Goal: Transaction & Acquisition: Download file/media

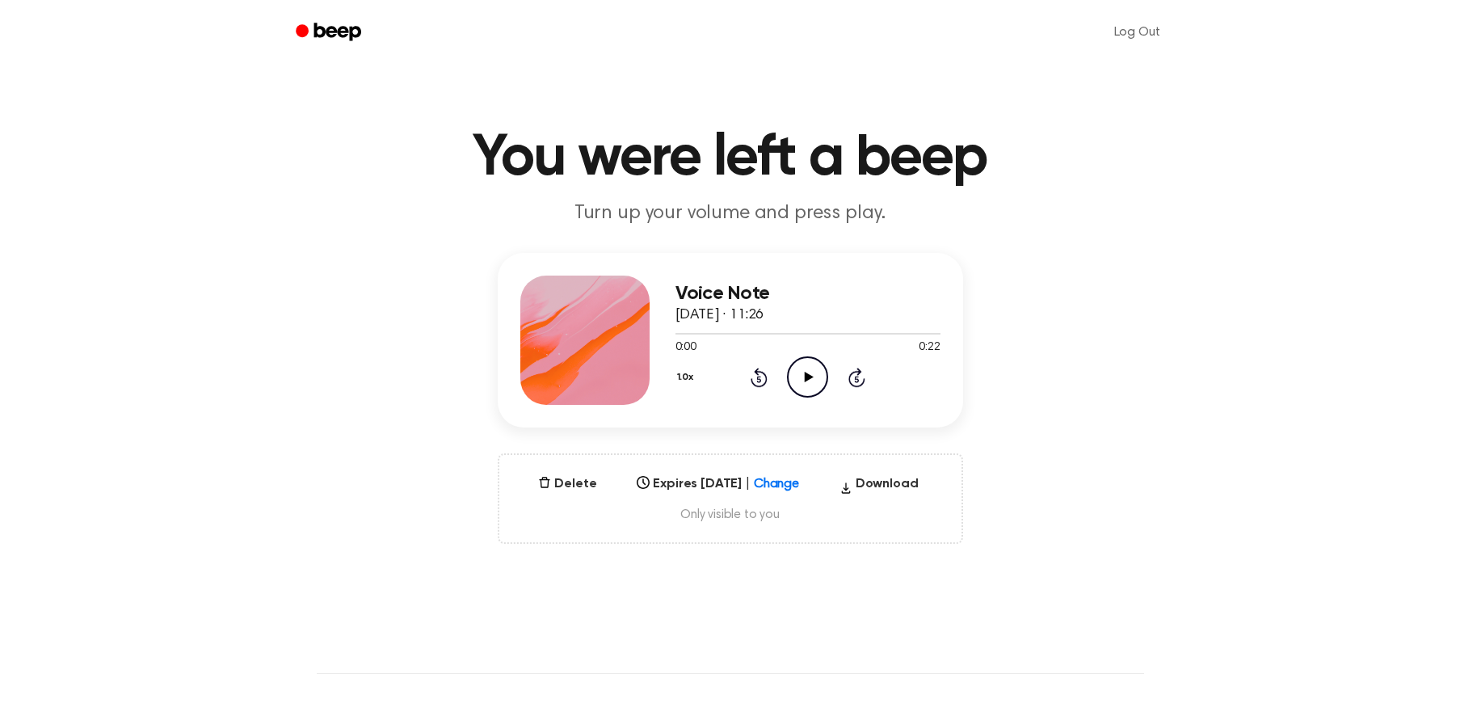
click at [814, 384] on icon "Play Audio" at bounding box center [807, 376] width 41 height 41
click at [820, 380] on icon "Play Audio" at bounding box center [807, 376] width 41 height 41
click at [820, 380] on icon "Pause Audio" at bounding box center [807, 376] width 41 height 41
click at [852, 481] on icon "button" at bounding box center [845, 488] width 13 height 24
click at [799, 377] on icon "Play Audio" at bounding box center [807, 376] width 41 height 41
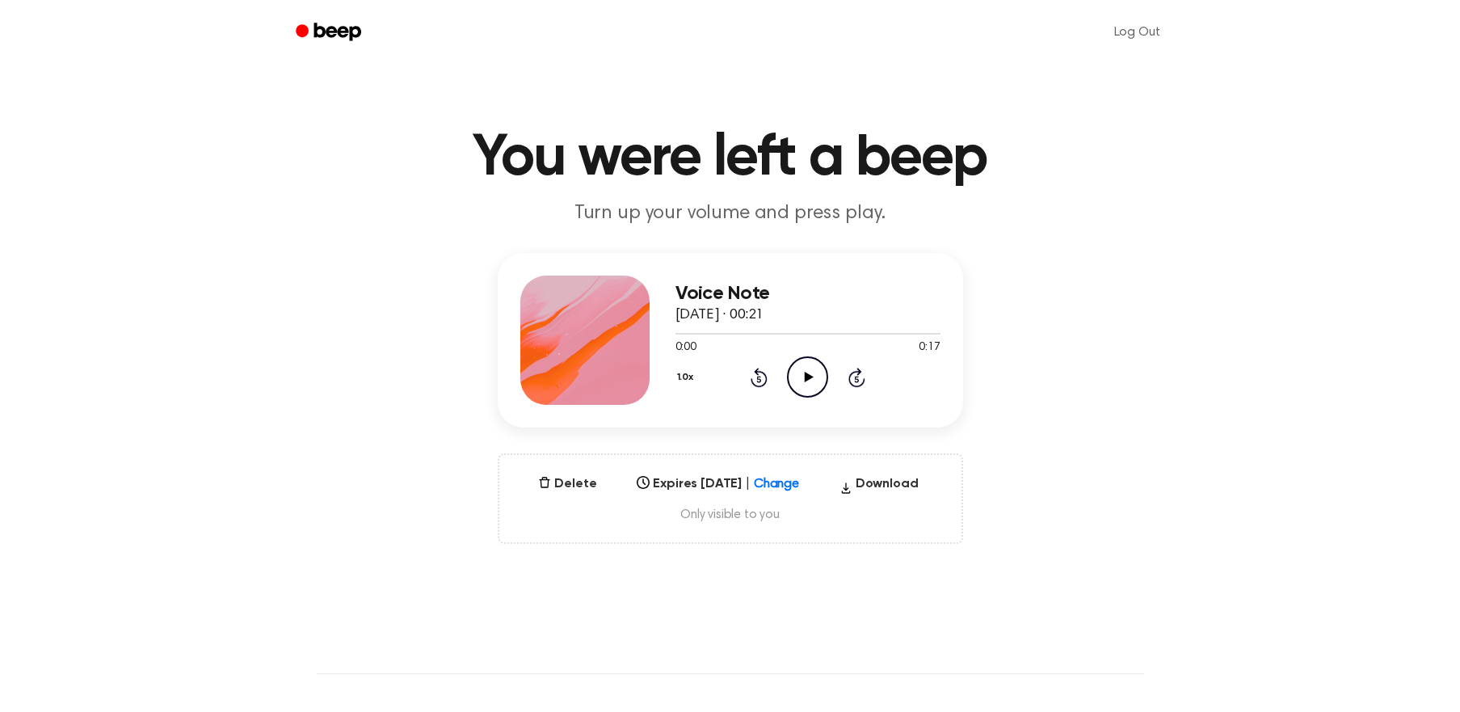
click at [792, 384] on icon "Play Audio" at bounding box center [807, 376] width 41 height 41
click at [803, 381] on icon "Pause Audio" at bounding box center [807, 376] width 41 height 41
click at [816, 373] on icon "Play Audio" at bounding box center [807, 376] width 41 height 41
click at [872, 486] on button "Download" at bounding box center [879, 487] width 92 height 26
click at [803, 378] on icon "Play Audio" at bounding box center [807, 376] width 41 height 41
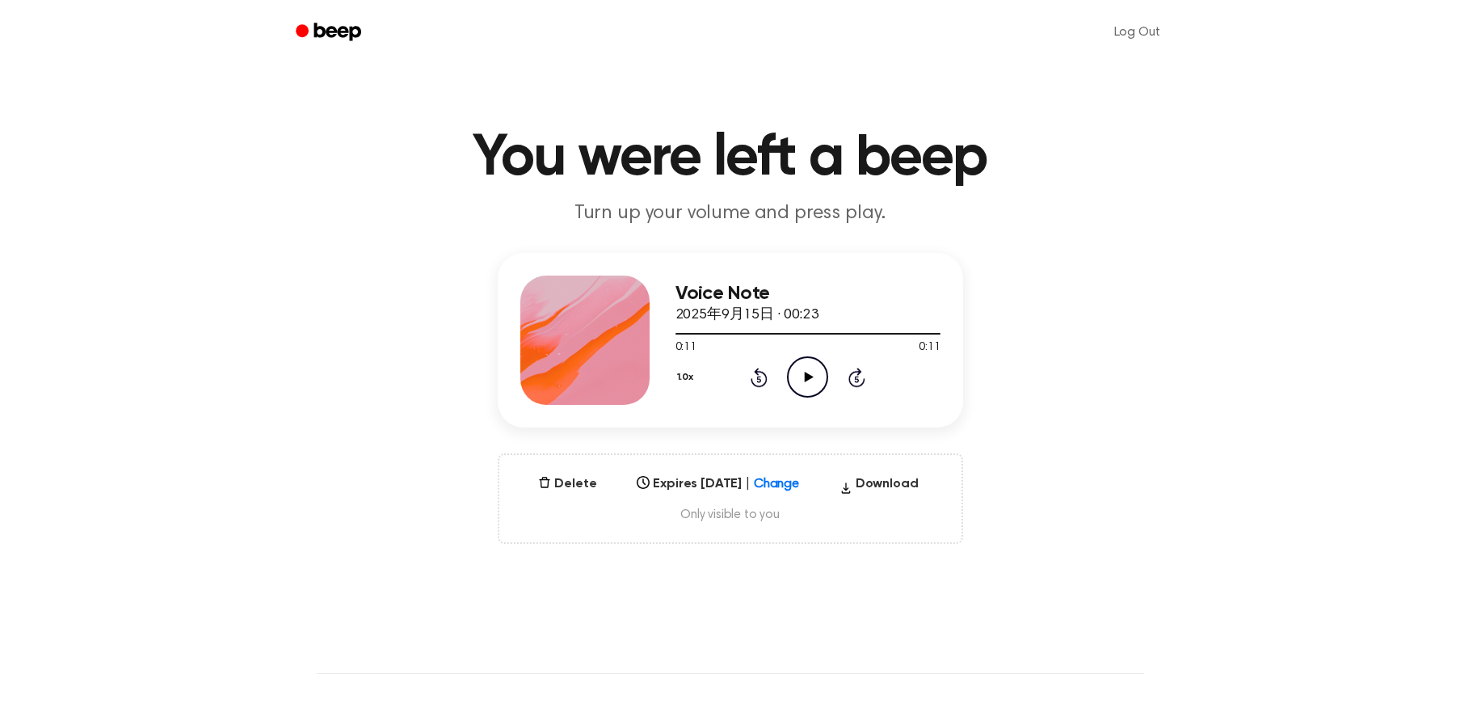
click at [874, 473] on div "Delete Expires Sep 15, 2026 | Change Select... Download Only visible to you" at bounding box center [730, 498] width 465 height 90
click at [878, 481] on button "Download" at bounding box center [879, 487] width 92 height 26
click at [795, 370] on icon "Play Audio" at bounding box center [807, 376] width 41 height 41
click at [876, 477] on button "Download" at bounding box center [879, 487] width 92 height 26
click at [797, 380] on icon "Play Audio" at bounding box center [807, 376] width 41 height 41
